Goal: Task Accomplishment & Management: Manage account settings

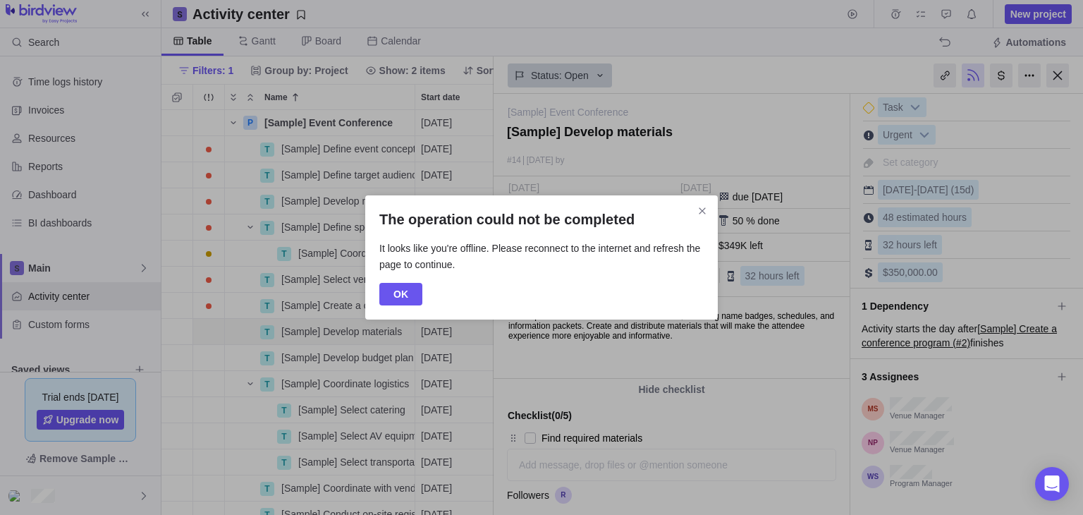
scroll to position [193, 0]
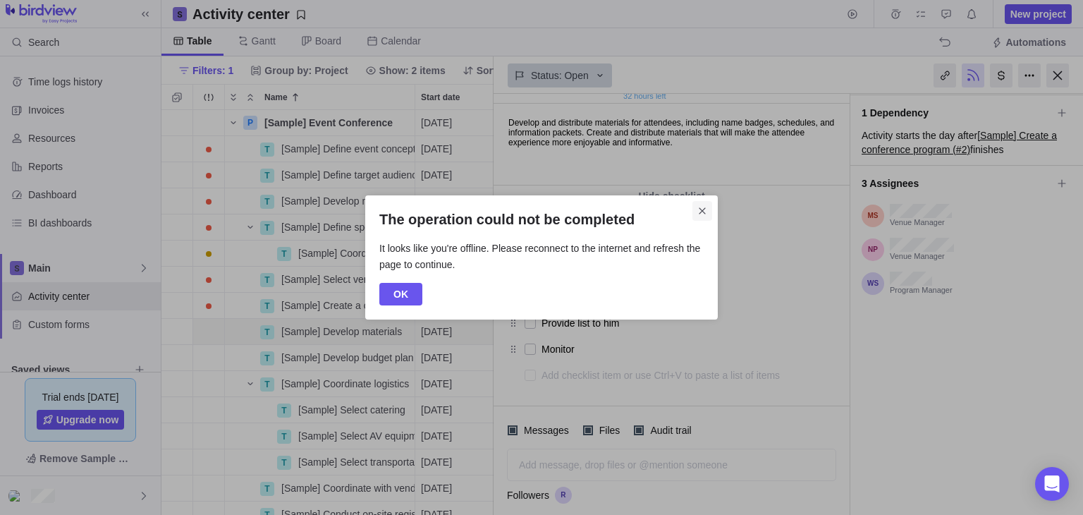
click at [697, 207] on icon "Close" at bounding box center [702, 210] width 11 height 11
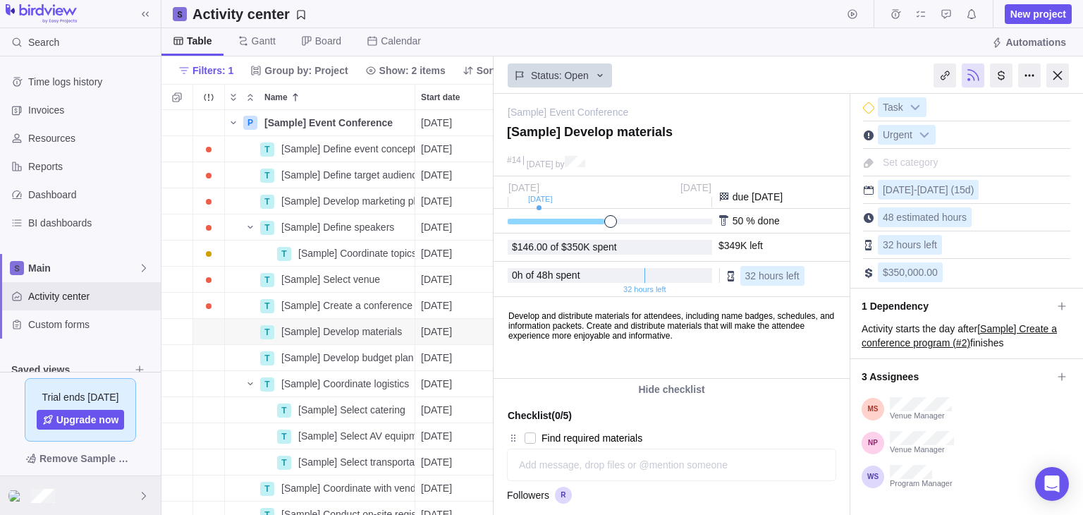
click at [16, 498] on img at bounding box center [16, 495] width 17 height 11
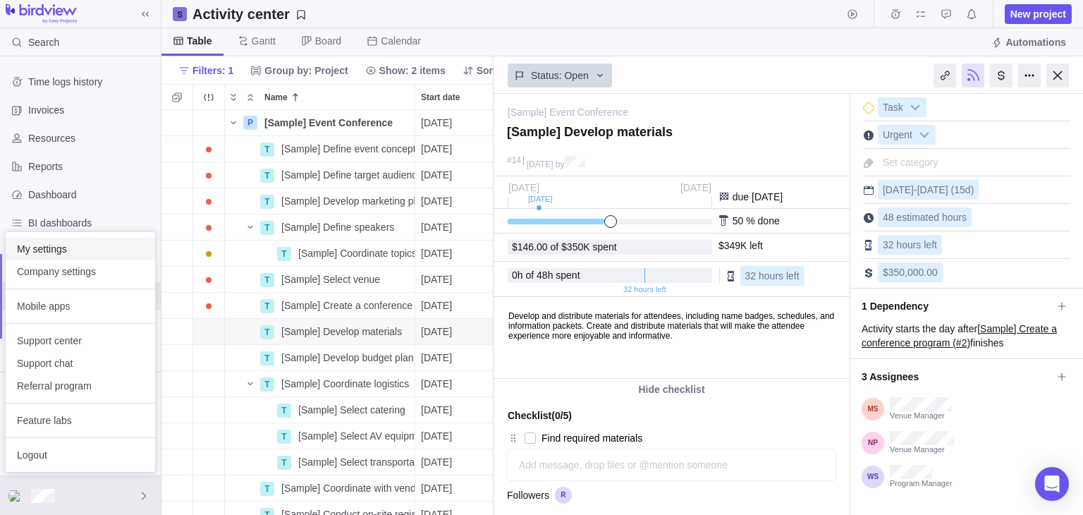
click at [59, 257] on div "My settings" at bounding box center [81, 249] width 150 height 23
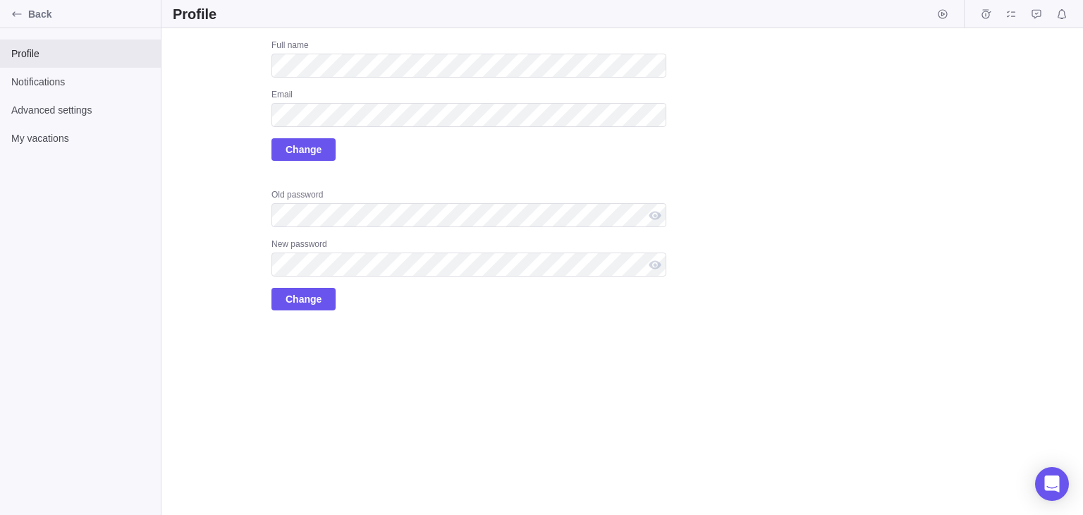
click at [219, 178] on div "Upload Full name Email Change Old password New password Change" at bounding box center [420, 174] width 494 height 271
click at [54, 108] on span "Advanced settings" at bounding box center [80, 110] width 138 height 14
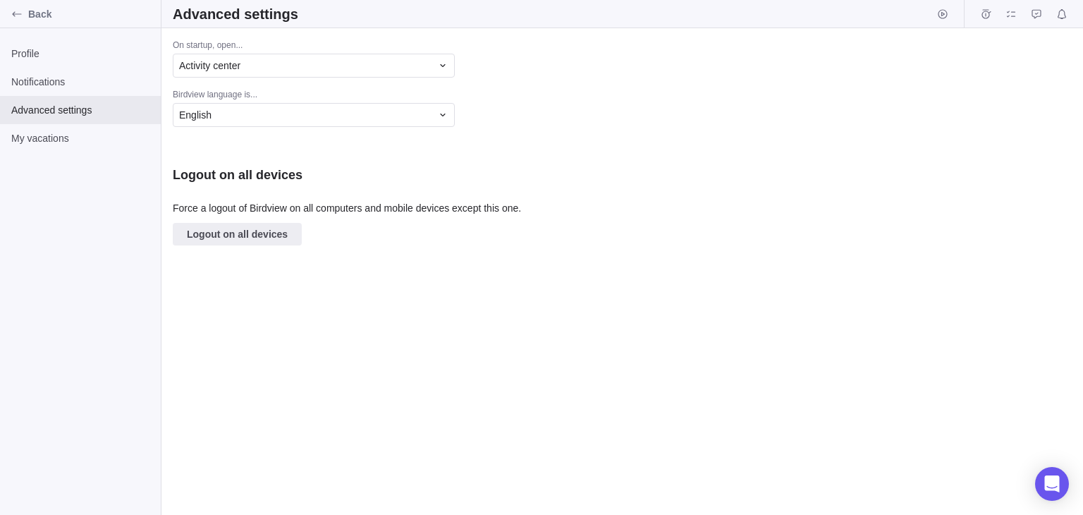
click at [57, 153] on div "Profile Notifications Advanced settings My vacations" at bounding box center [80, 271] width 161 height 487
click at [25, 54] on span "Profile" at bounding box center [80, 54] width 138 height 14
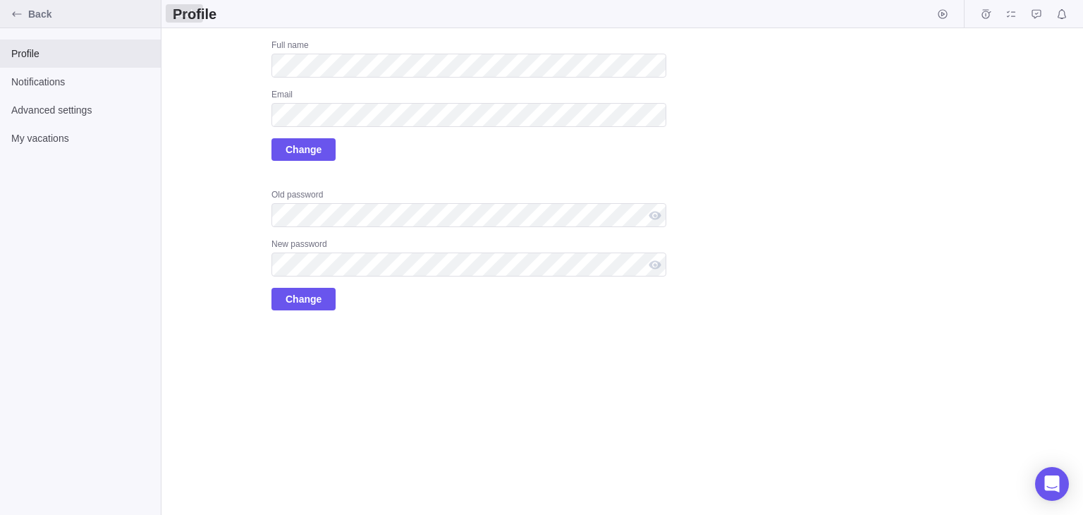
click at [15, 18] on icon "Back" at bounding box center [16, 13] width 11 height 11
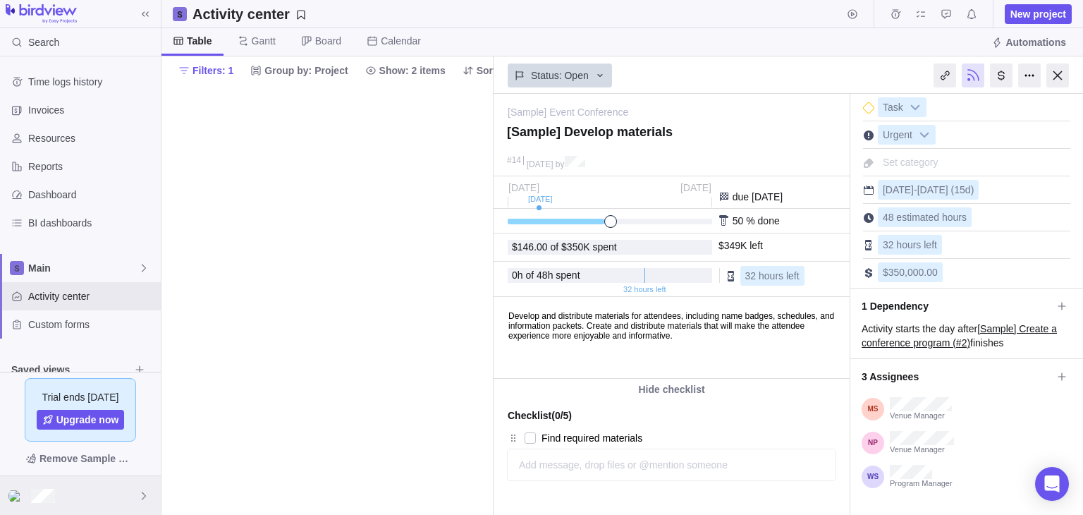
click at [11, 492] on img at bounding box center [16, 495] width 17 height 11
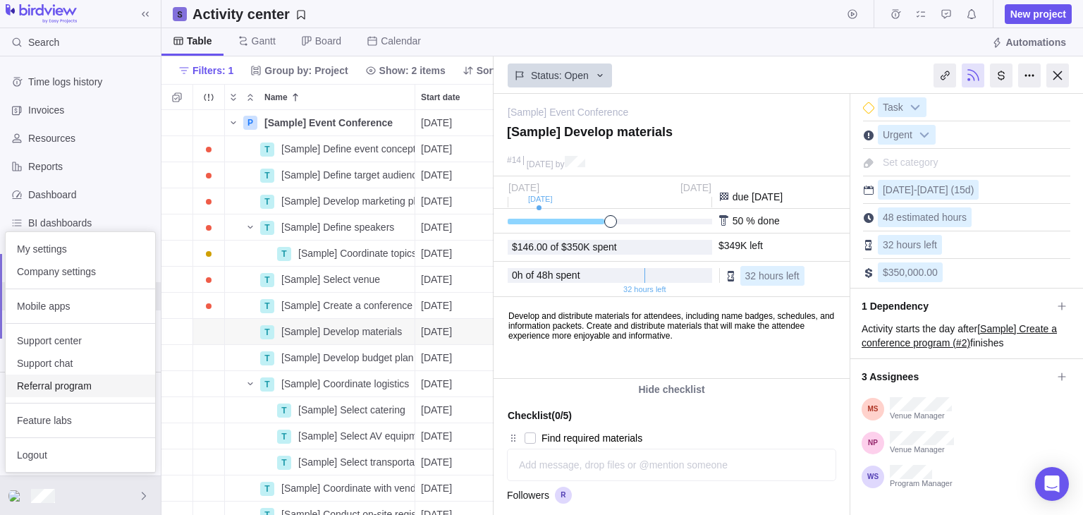
scroll to position [394, 322]
click at [56, 278] on div "Company settings" at bounding box center [81, 271] width 150 height 23
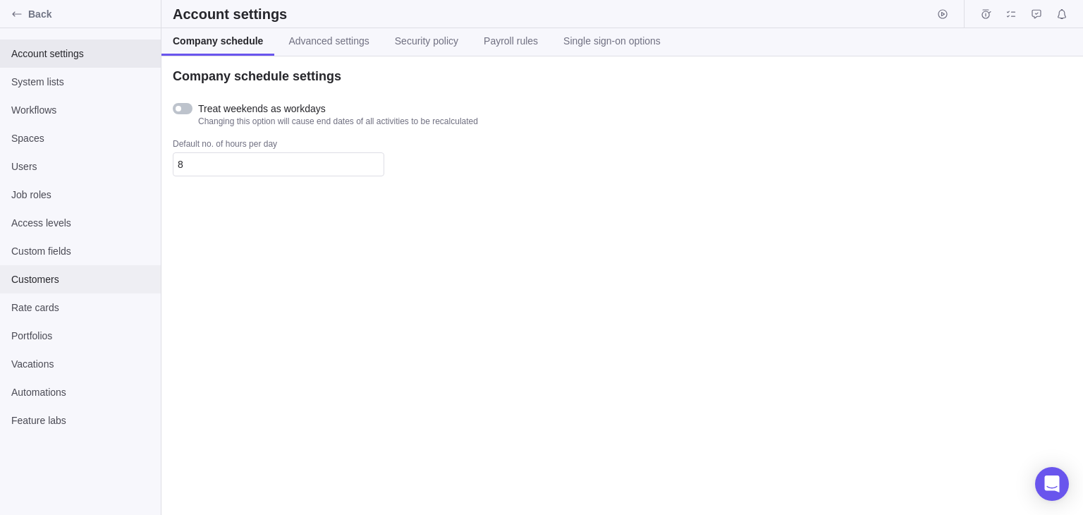
click at [69, 278] on span "Customers" at bounding box center [80, 279] width 138 height 14
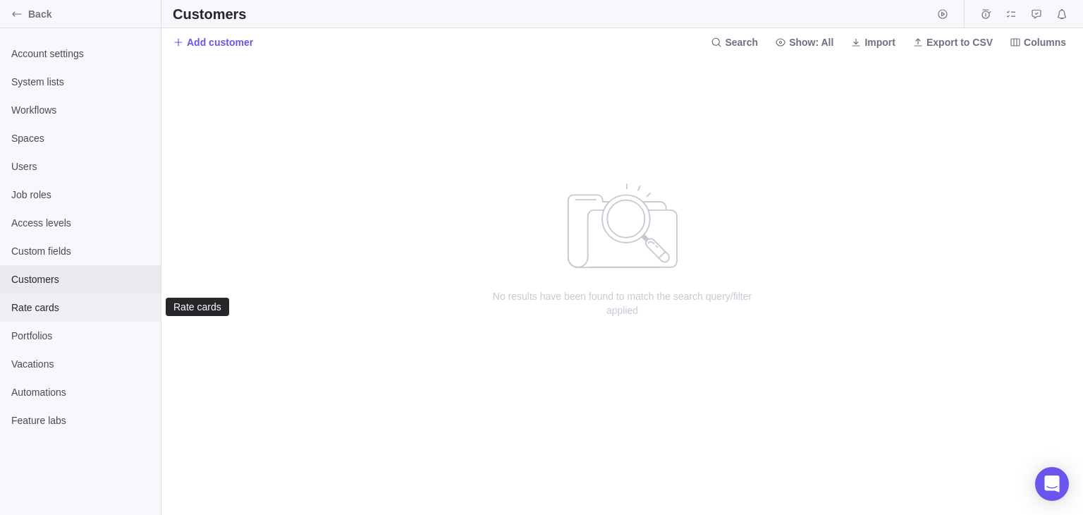
click at [62, 319] on div "Rate cards" at bounding box center [80, 307] width 161 height 28
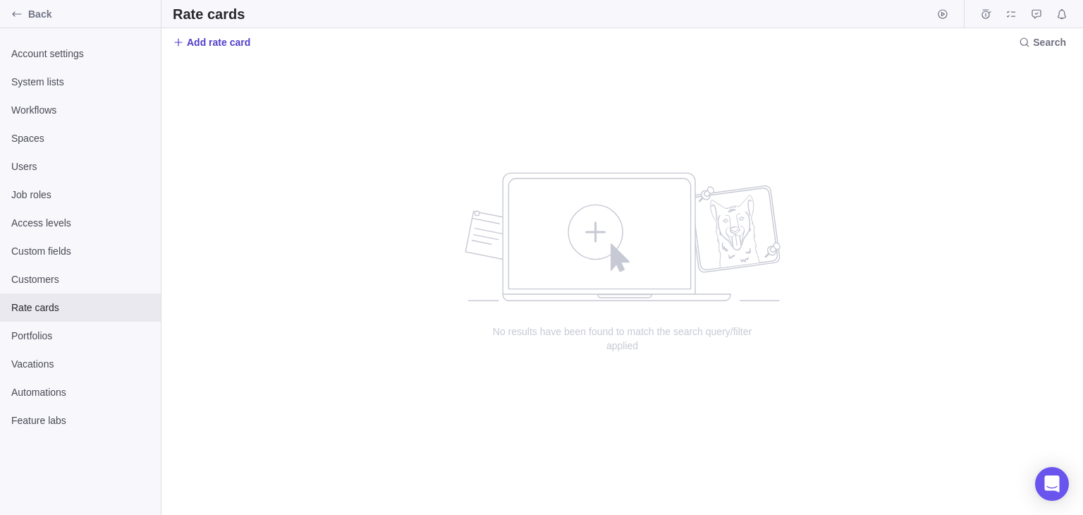
click at [228, 43] on span "Add rate card" at bounding box center [218, 42] width 63 height 14
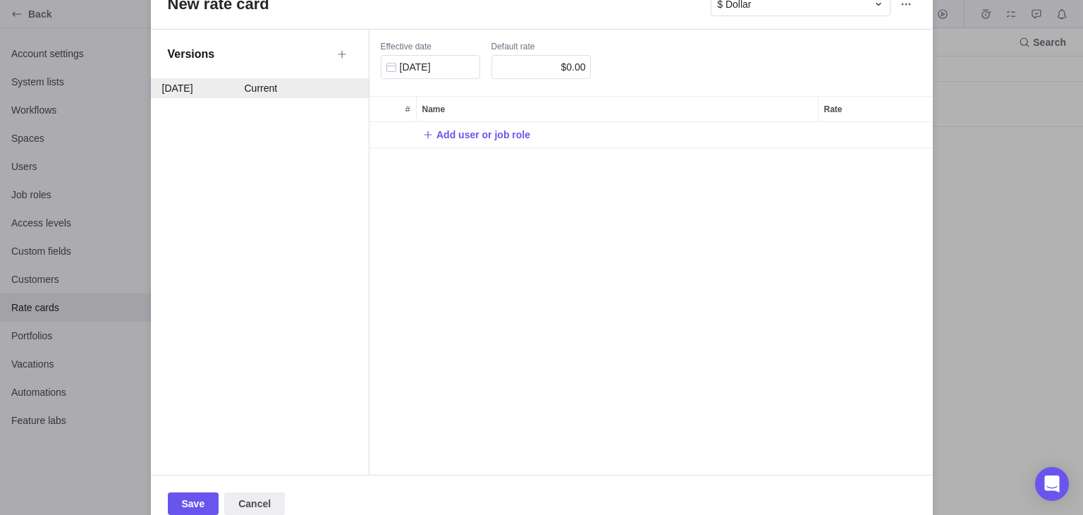
scroll to position [341, 553]
click at [227, 505] on span "Cancel" at bounding box center [254, 503] width 61 height 23
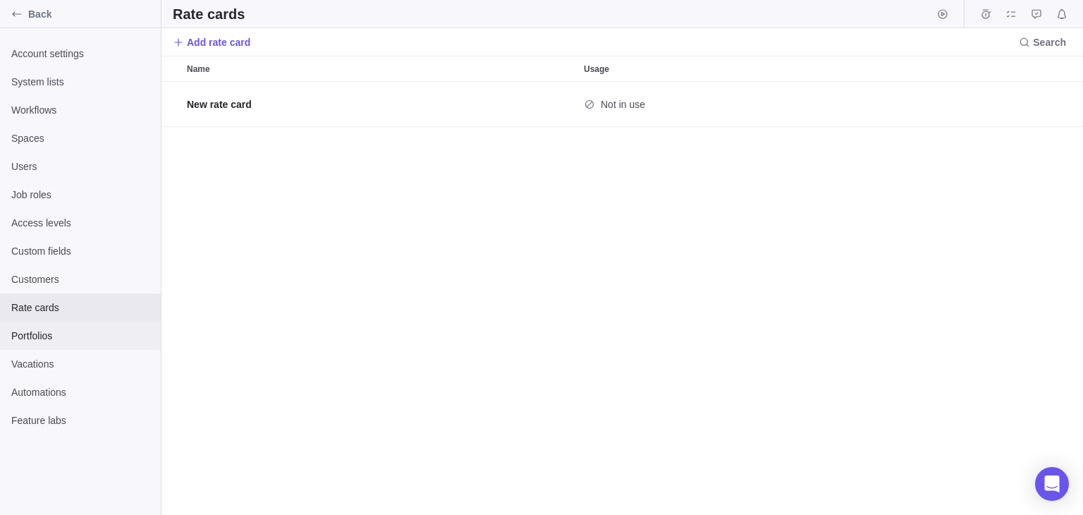
click at [16, 327] on div "Portfolios" at bounding box center [80, 336] width 161 height 28
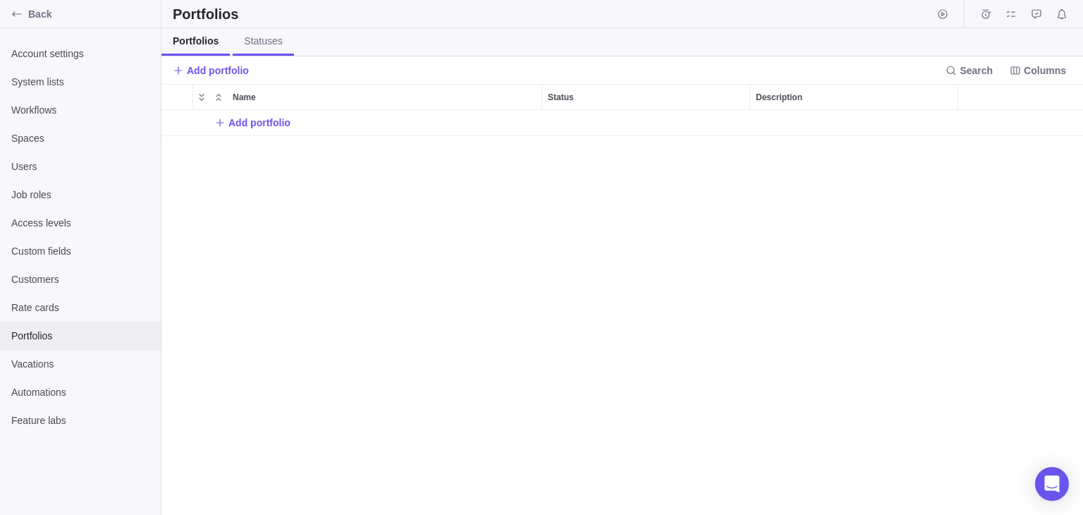
scroll to position [394, 911]
click at [265, 37] on span "Statuses" at bounding box center [263, 41] width 38 height 14
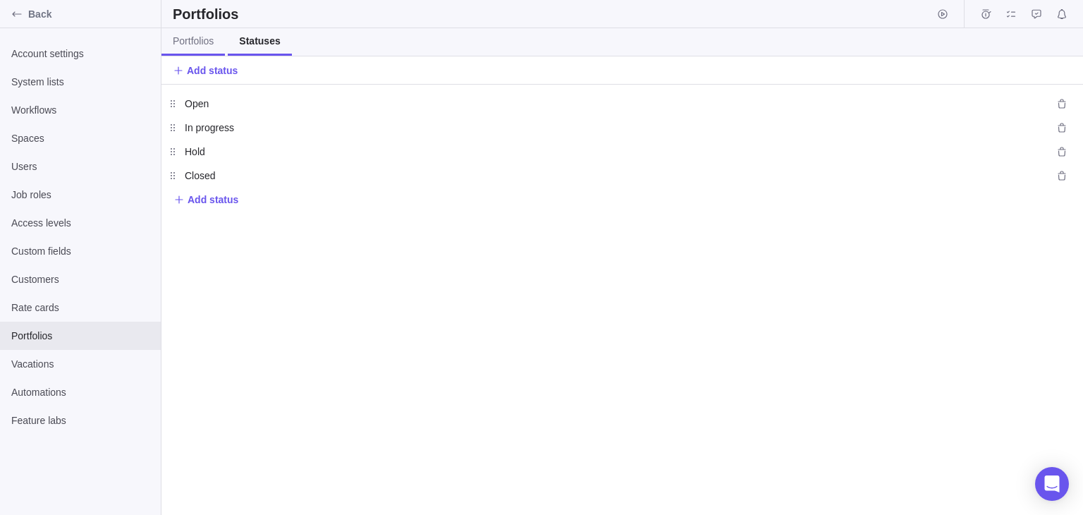
click at [202, 47] on span "Portfolios" at bounding box center [193, 41] width 41 height 14
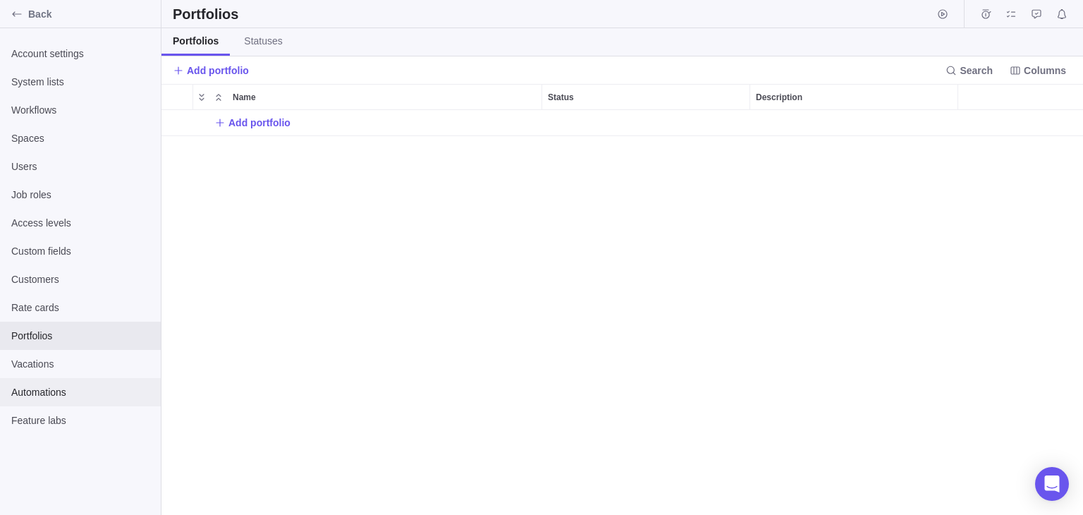
scroll to position [394, 911]
click at [51, 369] on span "Vacations" at bounding box center [80, 364] width 138 height 14
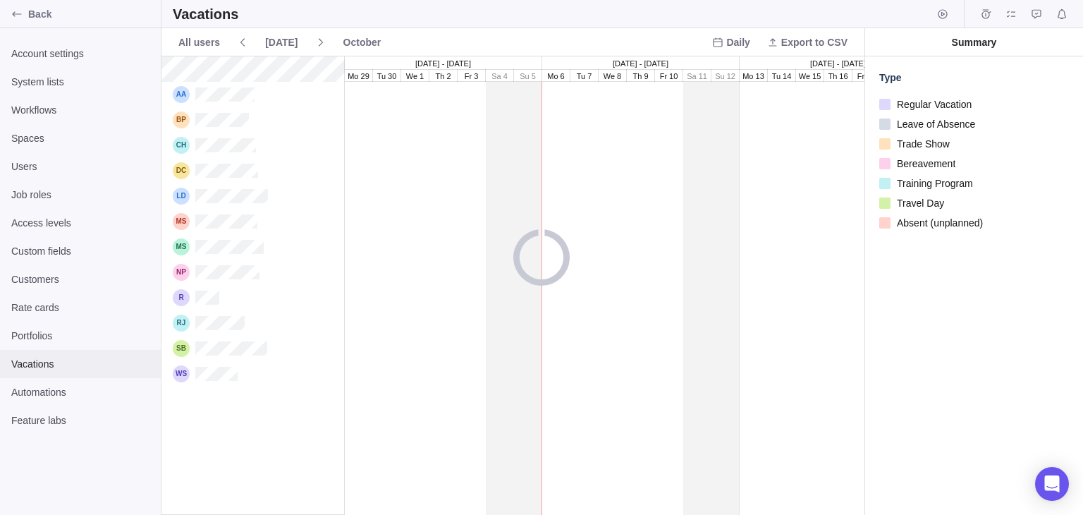
scroll to position [447, 692]
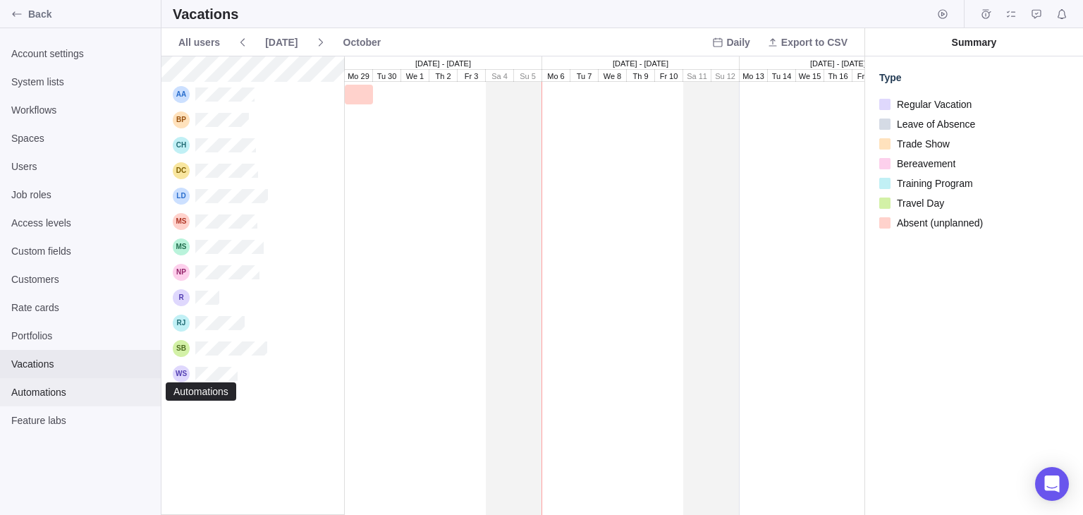
click at [34, 395] on span "Automations" at bounding box center [80, 392] width 138 height 14
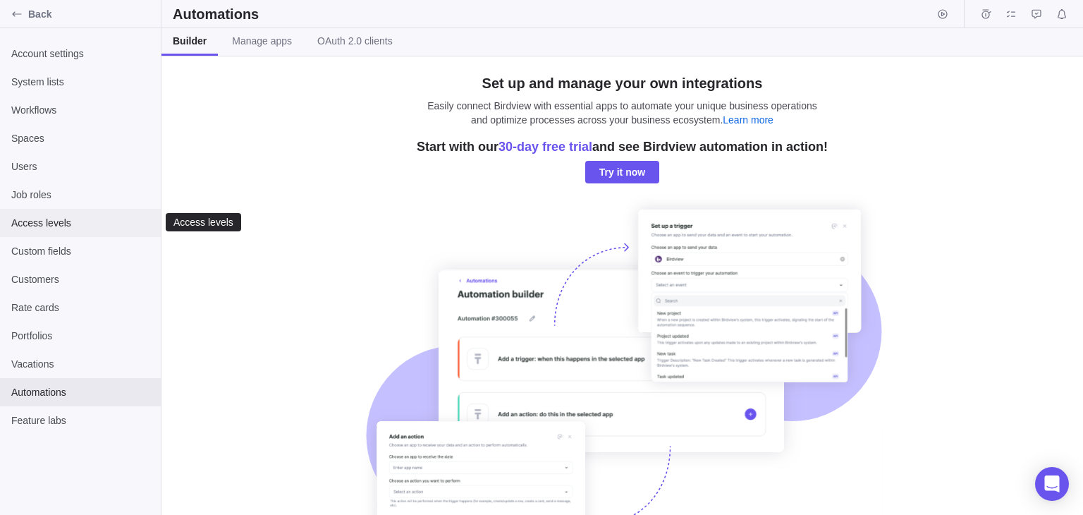
click at [65, 210] on div "Access levels" at bounding box center [80, 223] width 161 height 28
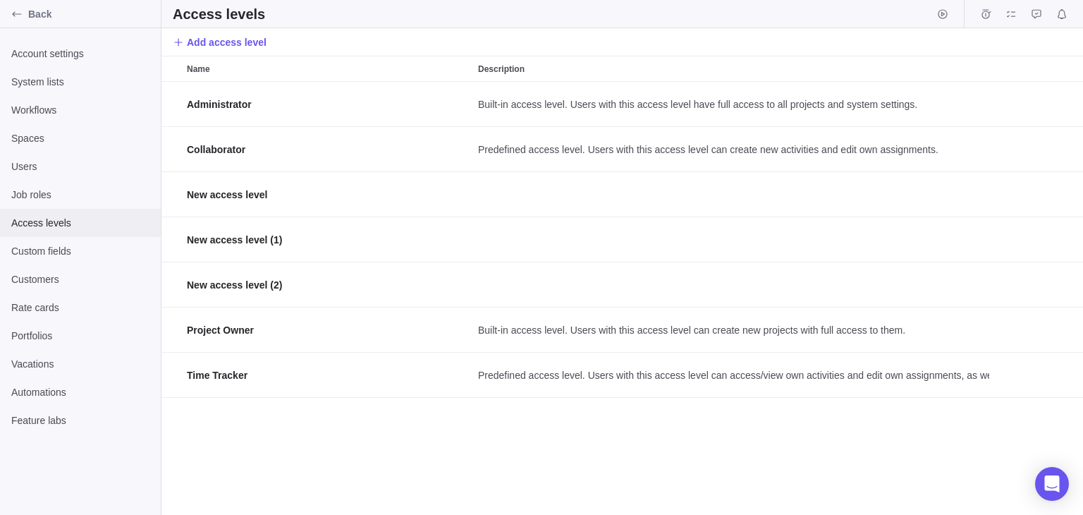
scroll to position [422, 911]
click at [59, 173] on div "Users" at bounding box center [80, 166] width 161 height 28
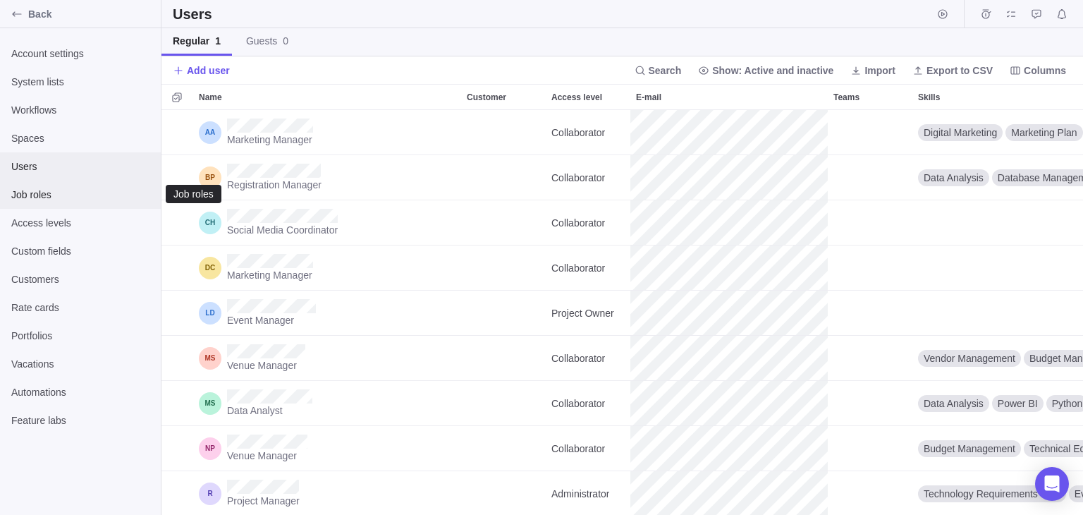
scroll to position [394, 911]
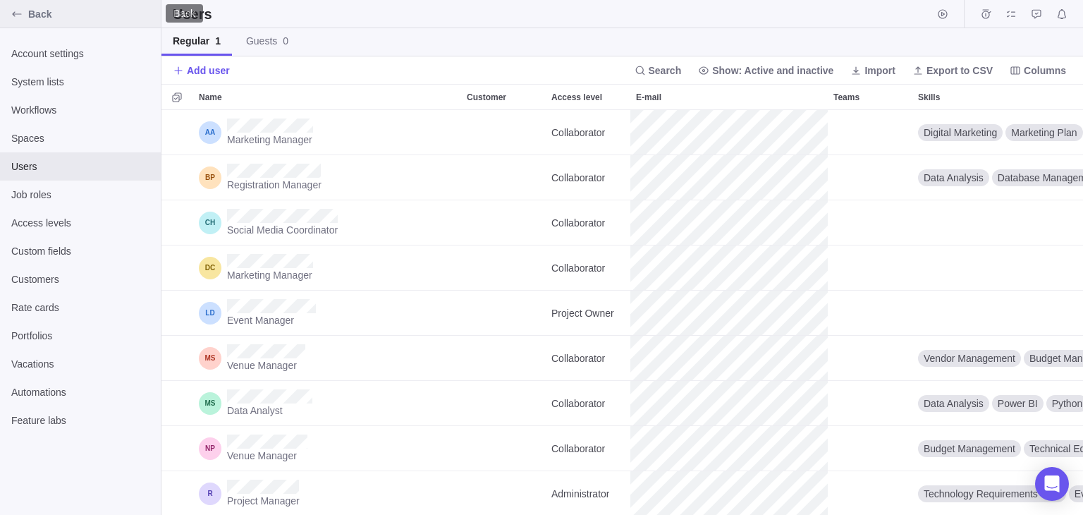
click at [9, 13] on div "Back" at bounding box center [17, 14] width 23 height 23
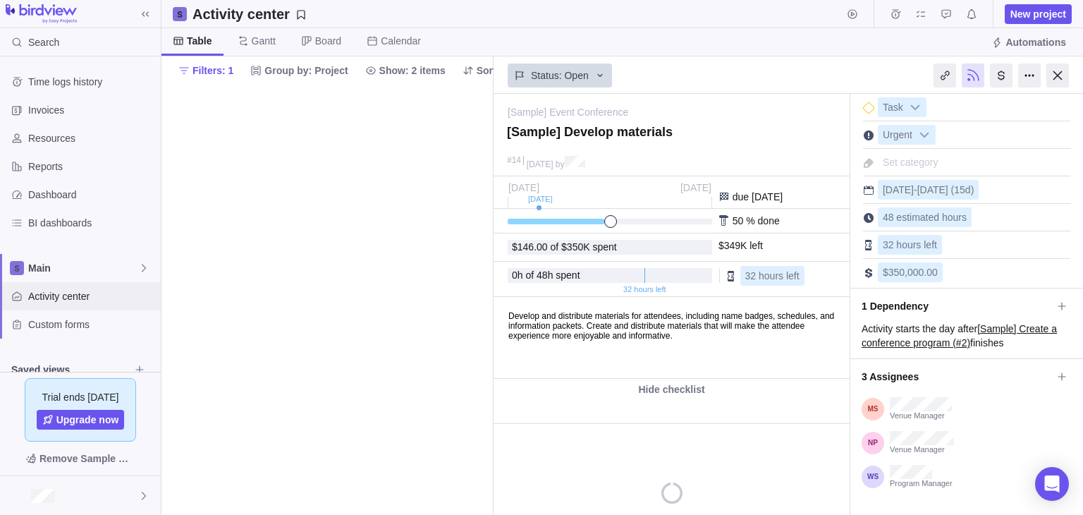
type textarea "x"
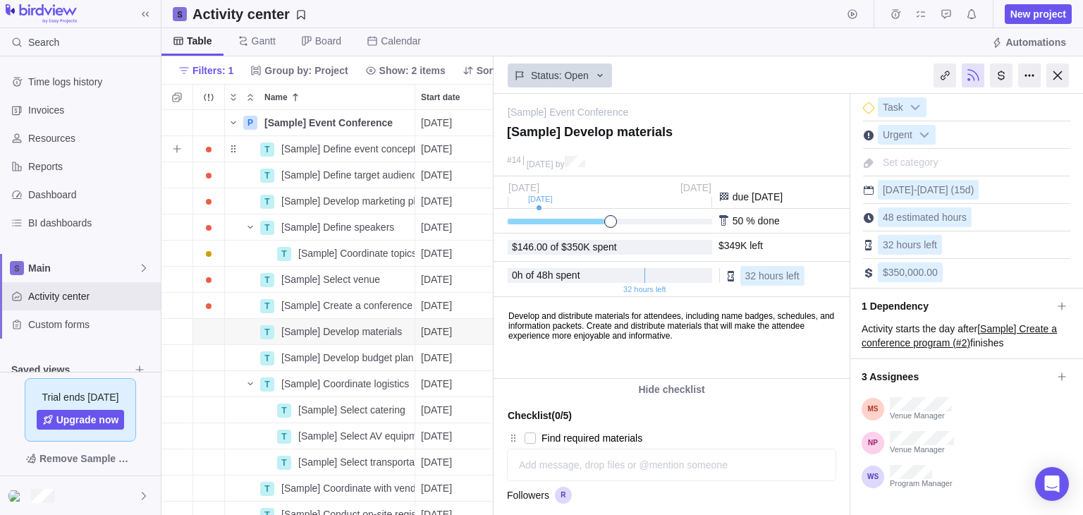
scroll to position [394, 322]
